Goal: Check status: Check status

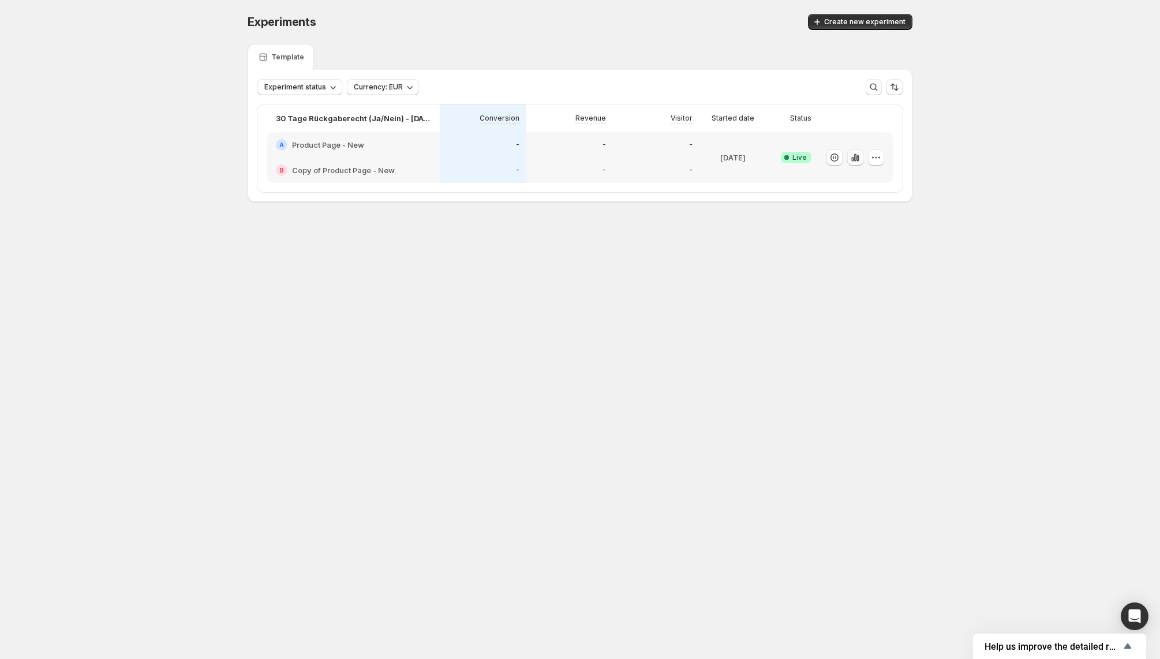
click at [856, 158] on icon "button" at bounding box center [855, 158] width 2 height 8
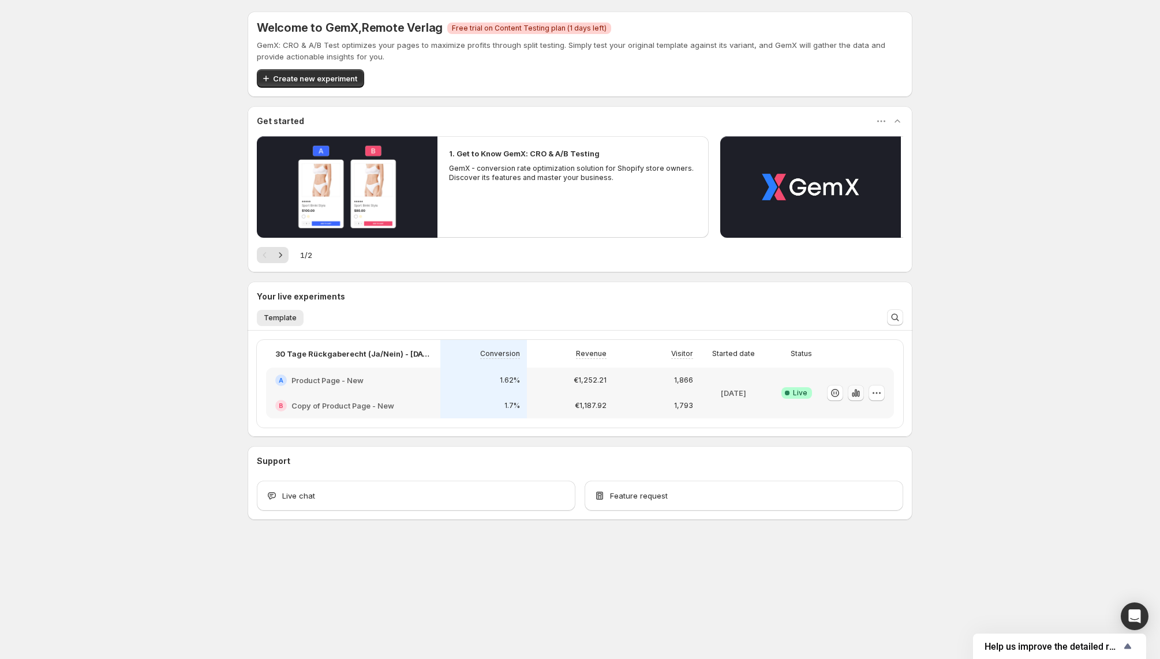
click at [855, 391] on icon "button" at bounding box center [856, 393] width 2 height 8
